Goal: Complete application form

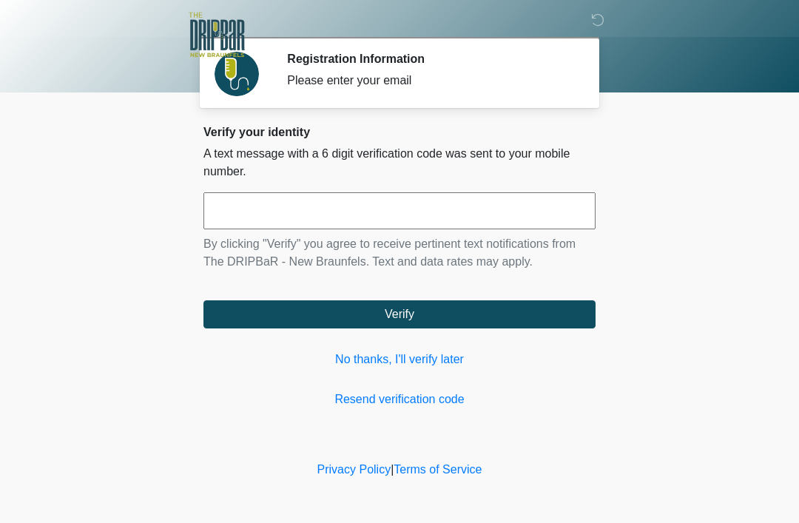
click at [372, 217] on input "text" at bounding box center [399, 210] width 392 height 37
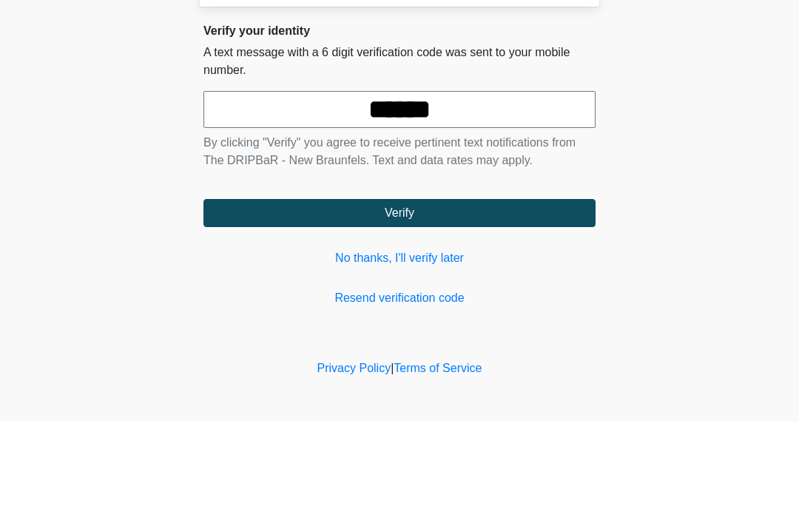
type input "******"
click at [409, 300] on button "Verify" at bounding box center [399, 314] width 392 height 28
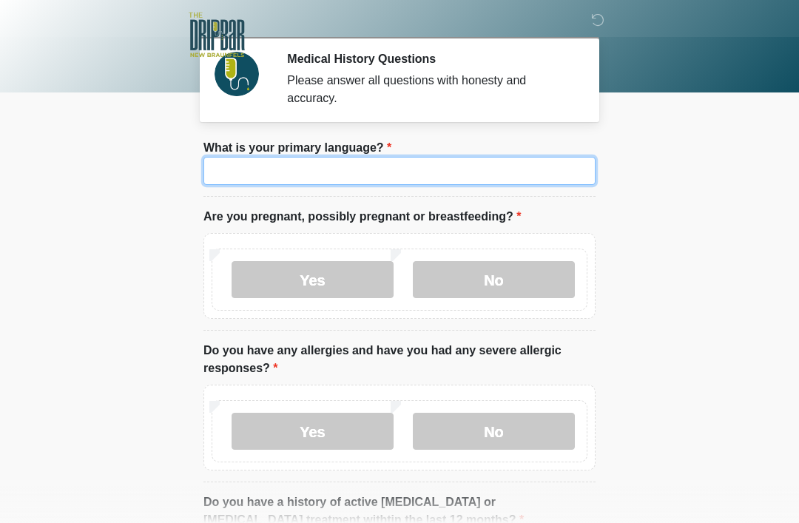
click at [272, 172] on input "What is your primary language?" at bounding box center [399, 171] width 392 height 28
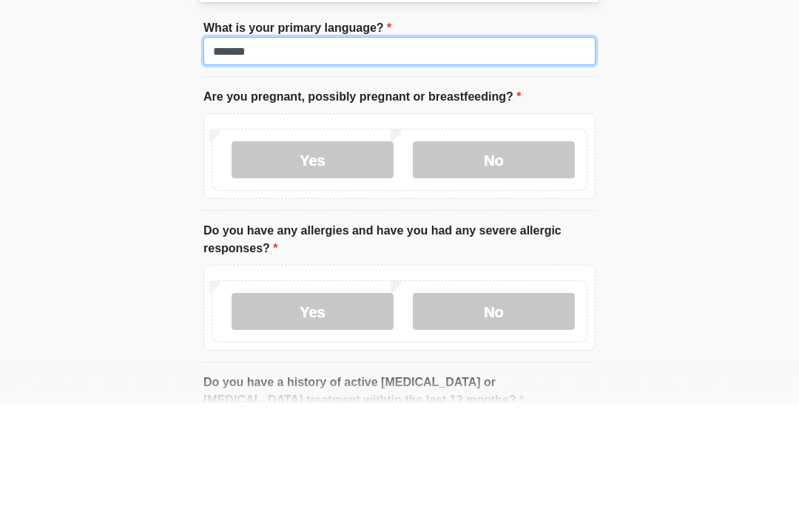
type input "*******"
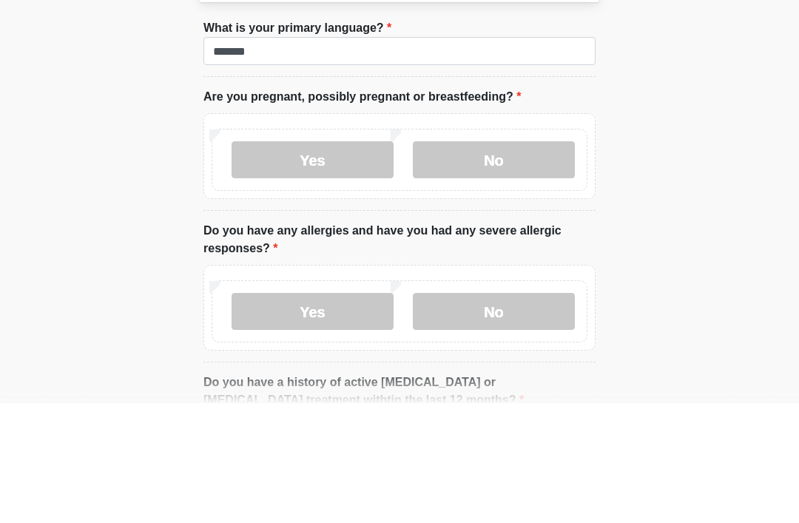
click at [510, 261] on label "No" at bounding box center [494, 279] width 162 height 37
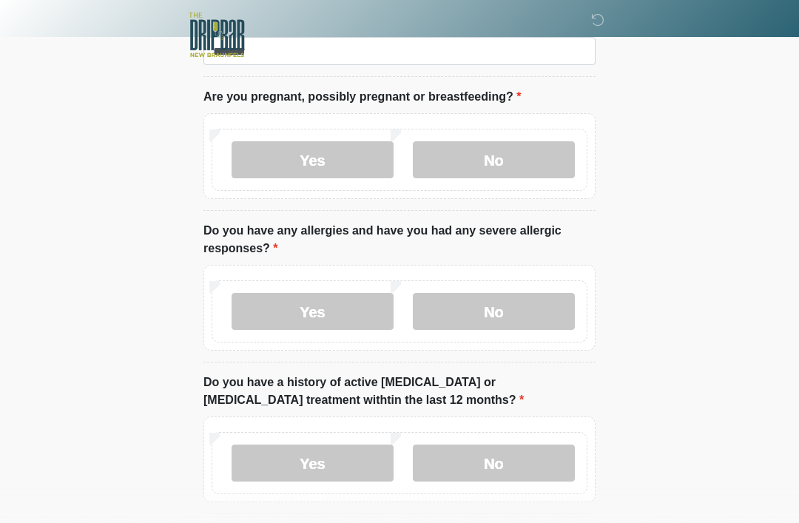
click at [513, 317] on label "No" at bounding box center [494, 311] width 162 height 37
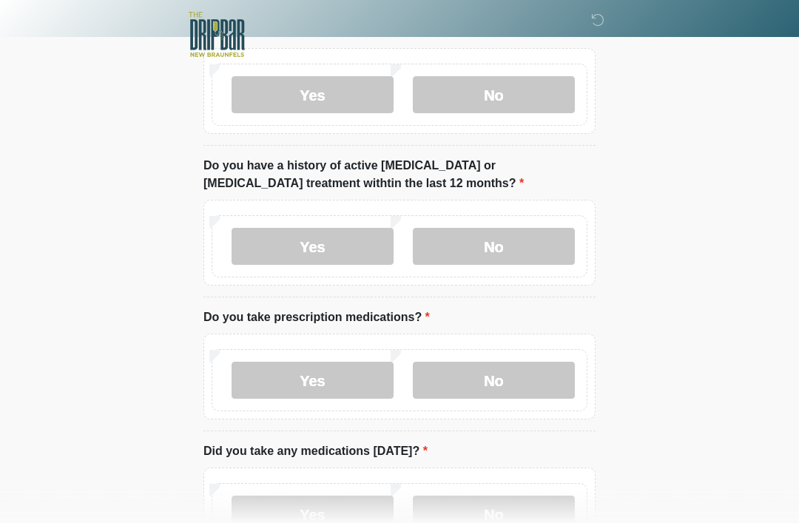
scroll to position [339, 0]
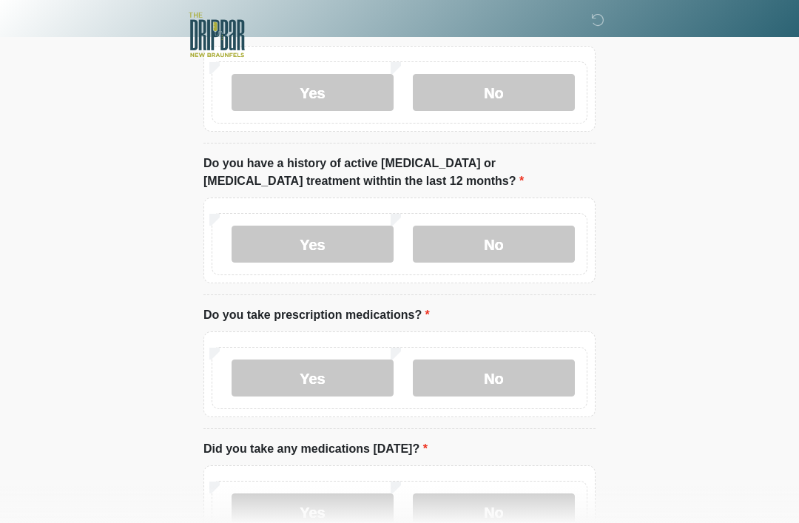
click at [525, 249] on label "No" at bounding box center [494, 244] width 162 height 37
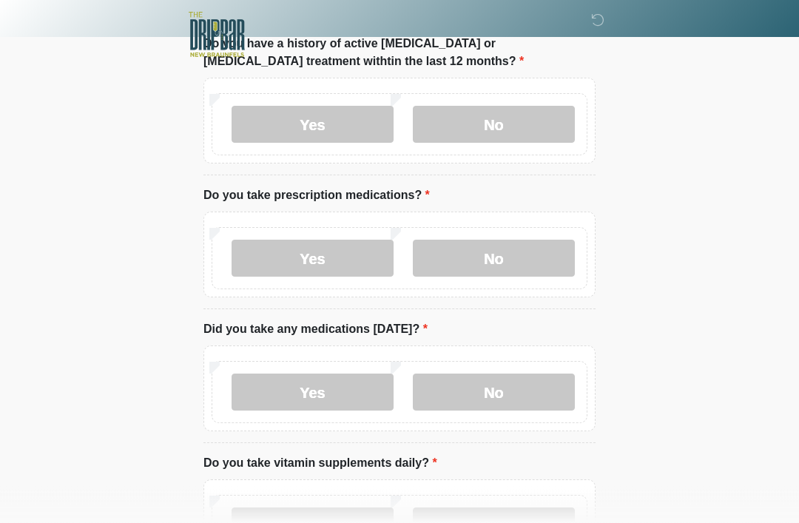
scroll to position [459, 0]
click at [525, 257] on label "No" at bounding box center [494, 258] width 162 height 37
click at [538, 394] on label "No" at bounding box center [494, 392] width 162 height 37
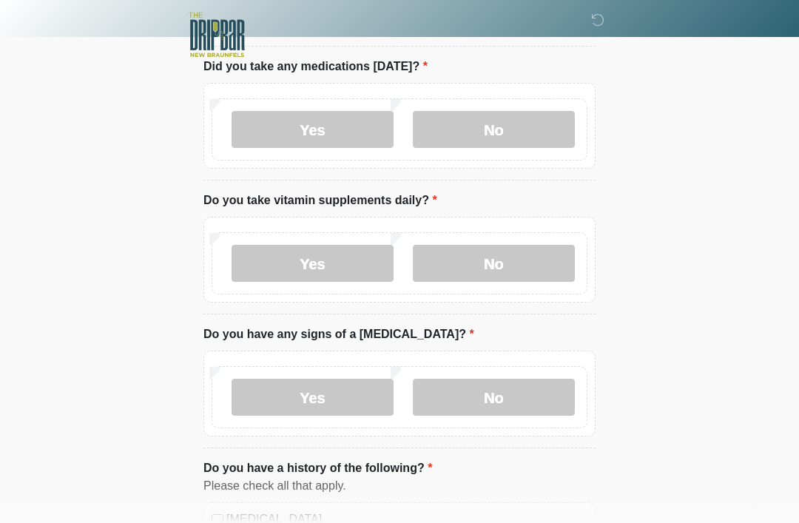
scroll to position [723, 0]
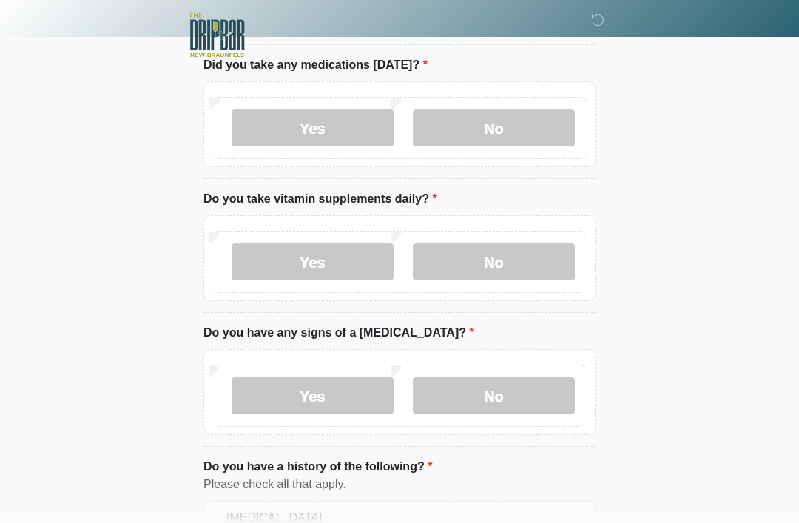
click at [545, 263] on label "No" at bounding box center [494, 261] width 162 height 37
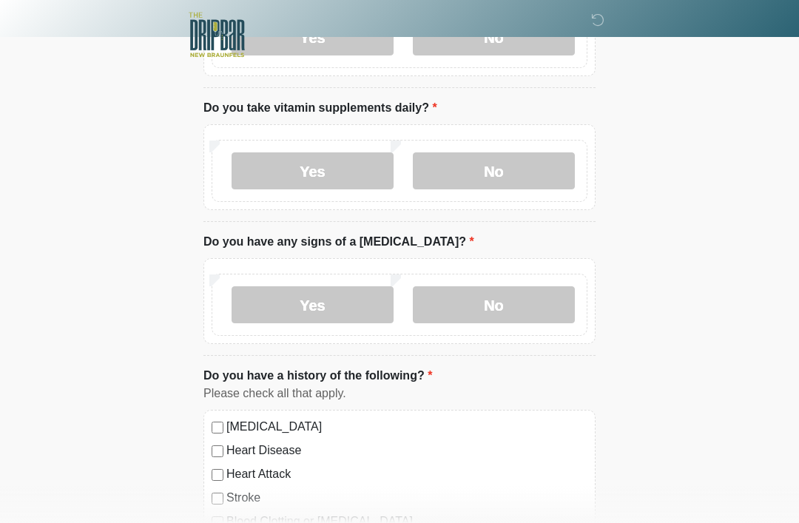
scroll to position [820, 0]
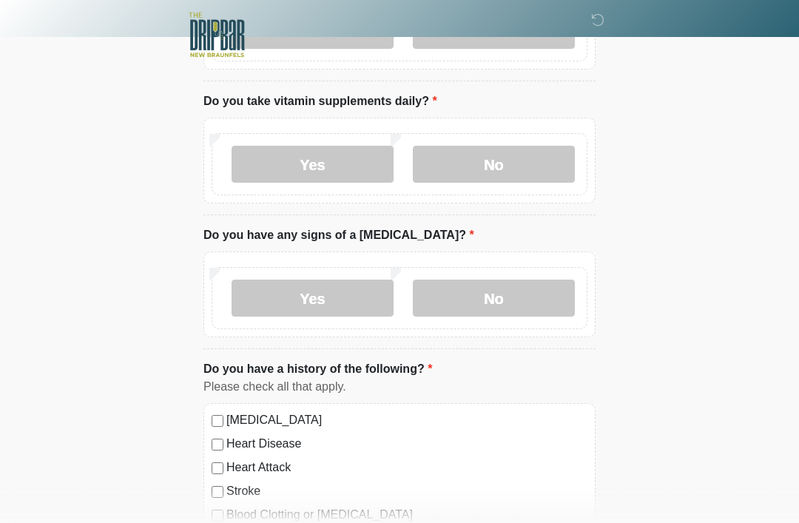
click at [530, 297] on label "No" at bounding box center [494, 298] width 162 height 37
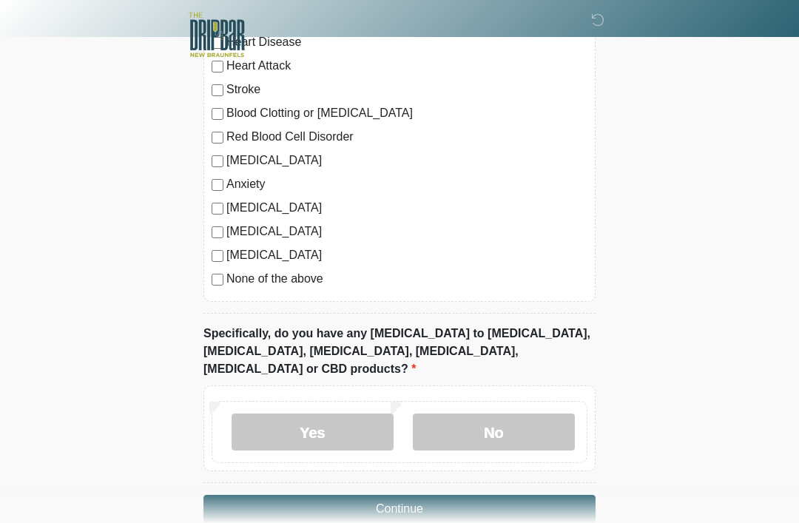
scroll to position [1233, 0]
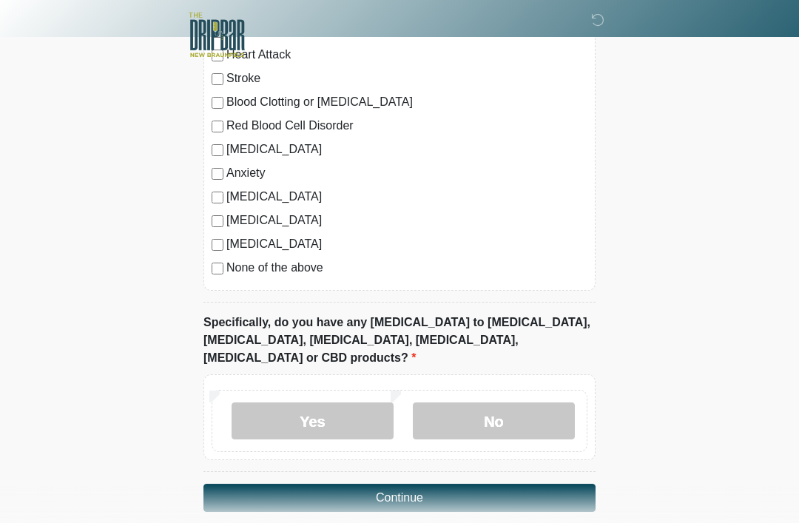
click at [524, 403] on label "No" at bounding box center [494, 420] width 162 height 37
click at [442, 484] on button "Continue" at bounding box center [399, 498] width 392 height 28
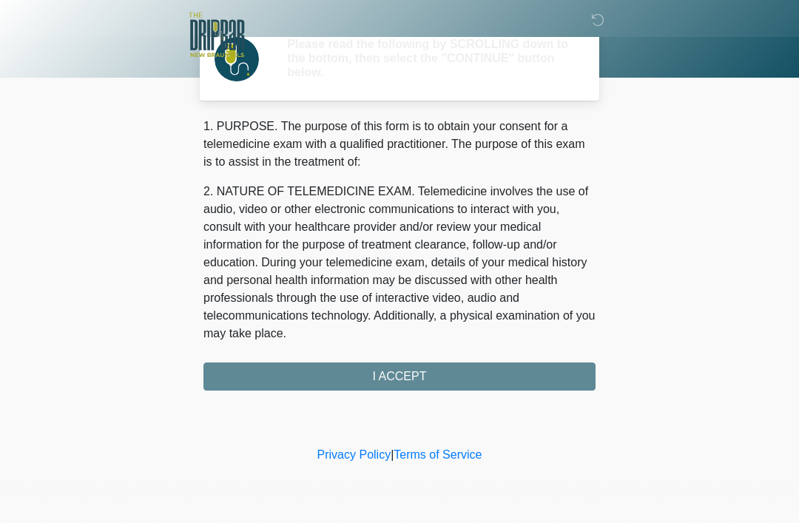
scroll to position [0, 0]
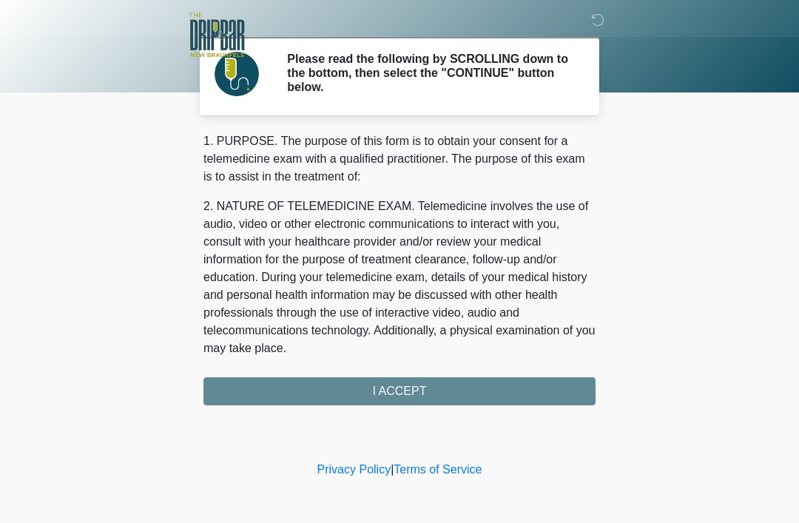
click at [442, 391] on div "1. PURPOSE. The purpose of this form is to obtain your consent for a telemedici…" at bounding box center [399, 268] width 392 height 273
click at [420, 391] on div "1. PURPOSE. The purpose of this form is to obtain your consent for a telemedici…" at bounding box center [399, 268] width 392 height 273
click at [413, 388] on div "1. PURPOSE. The purpose of this form is to obtain your consent for a telemedici…" at bounding box center [399, 268] width 392 height 273
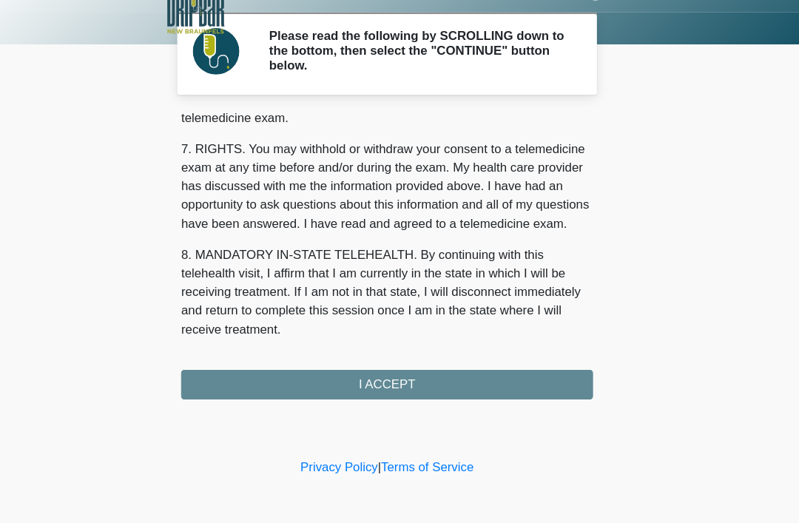
scroll to position [649, 0]
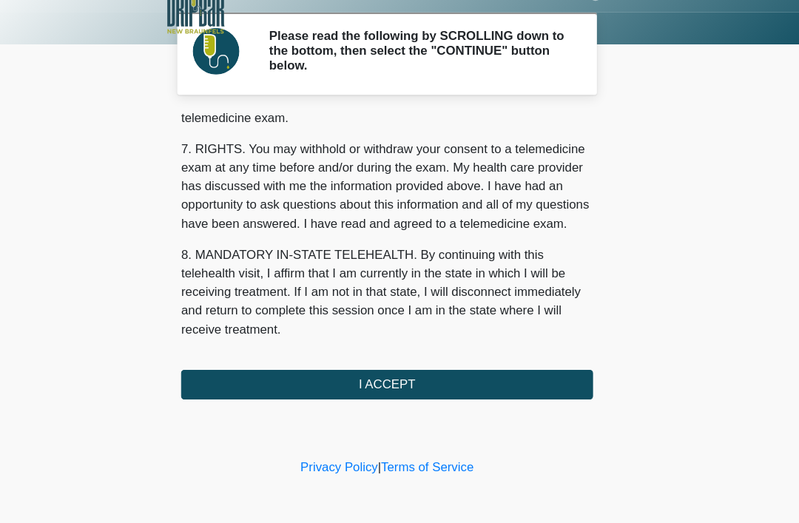
click at [373, 348] on div "1. PURPOSE. The purpose of this form is to obtain your consent for a telemedici…" at bounding box center [399, 268] width 392 height 273
click at [432, 377] on button "I ACCEPT" at bounding box center [399, 391] width 392 height 28
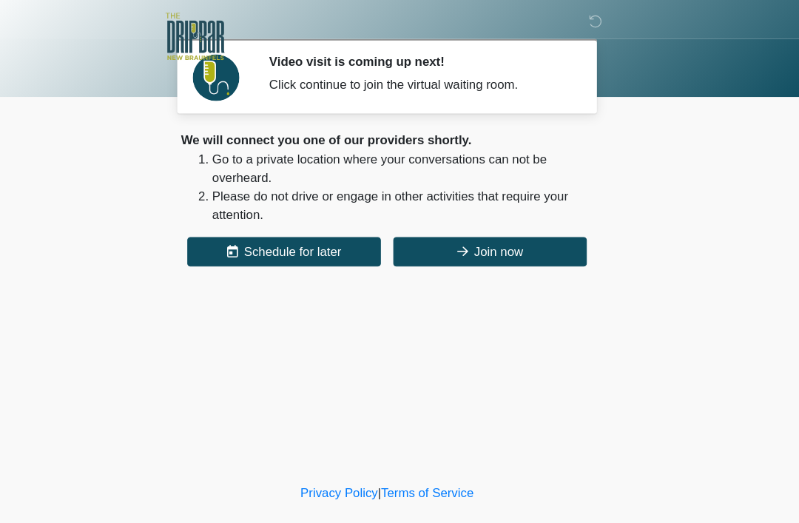
click at [473, 235] on button "Join now" at bounding box center [497, 240] width 184 height 28
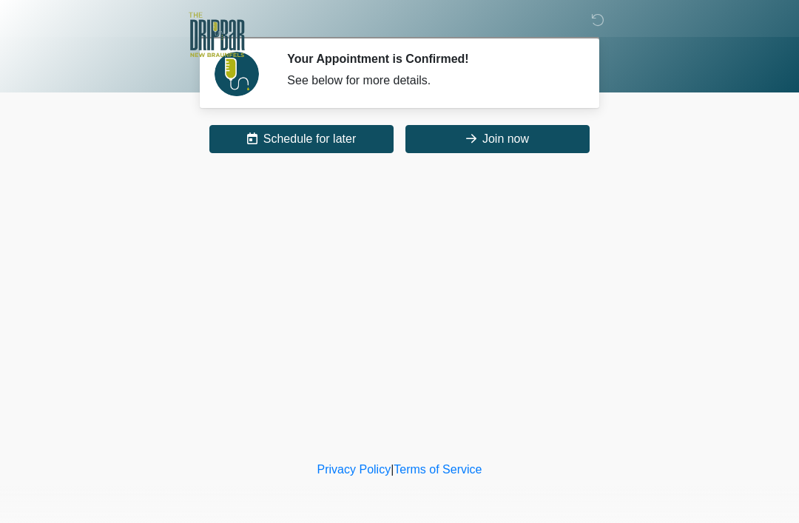
click at [547, 142] on button "Join now" at bounding box center [497, 139] width 184 height 28
